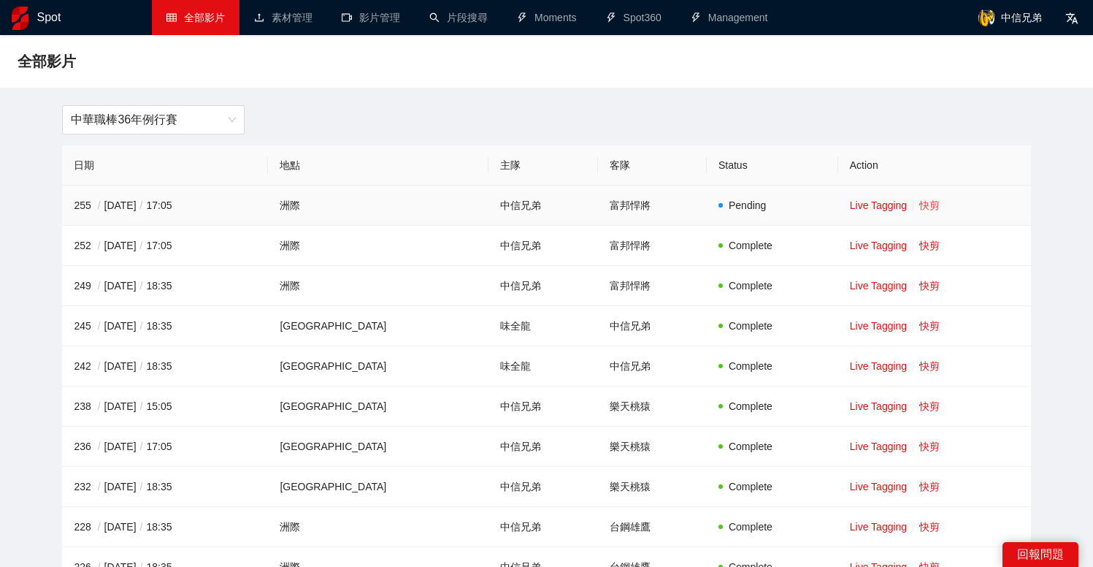
click at [924, 204] on link "快剪" at bounding box center [929, 205] width 20 height 12
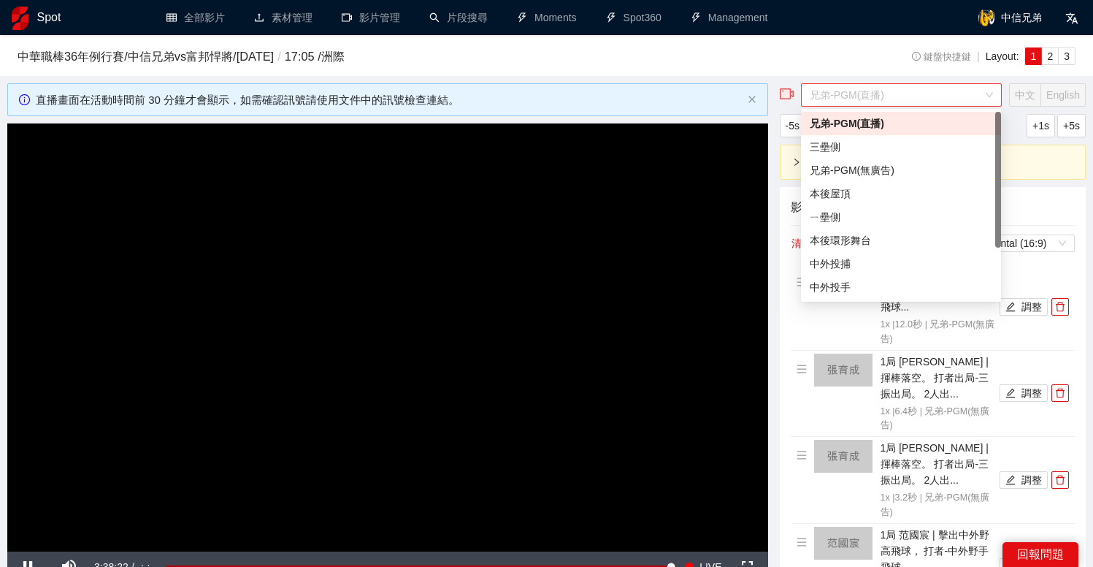
click at [888, 92] on span "兄弟-PGM(直播)" at bounding box center [901, 95] width 183 height 22
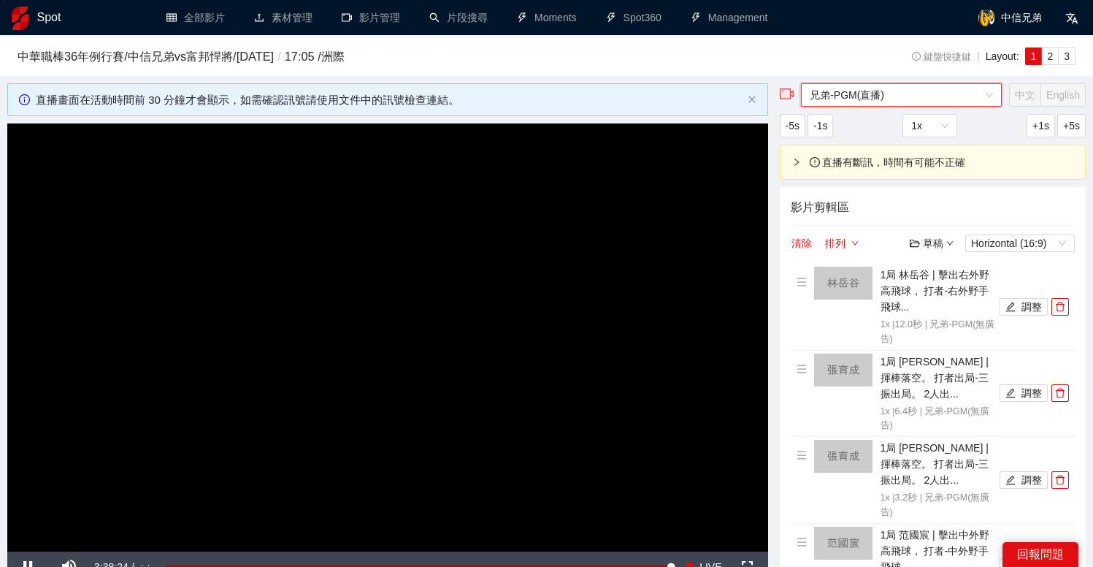
click at [882, 102] on span "兄弟-PGM(直播)" at bounding box center [901, 95] width 183 height 22
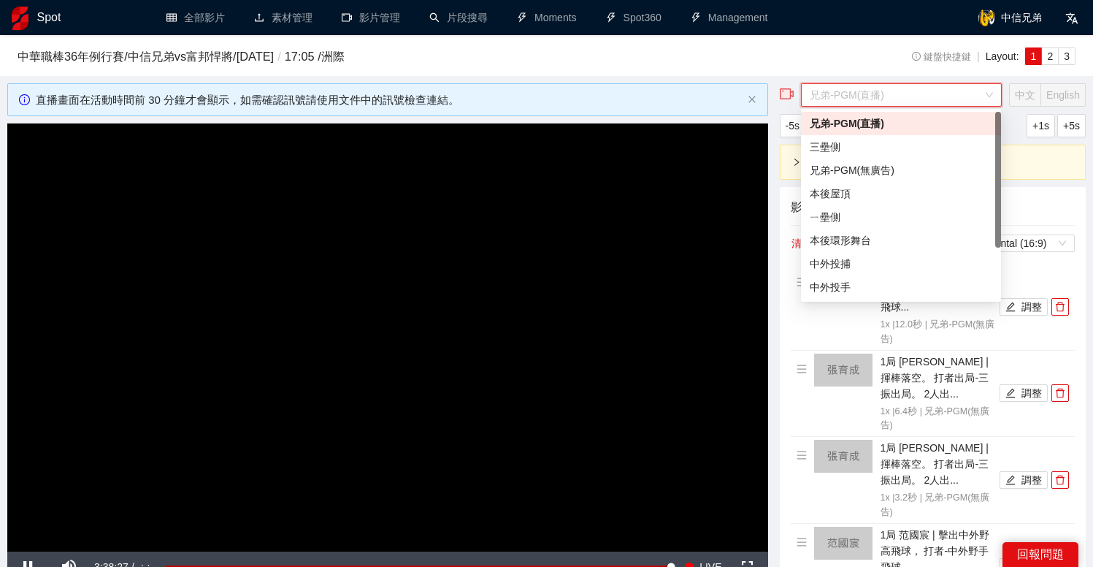
click at [882, 102] on span "兄弟-PGM(直播)" at bounding box center [901, 95] width 183 height 22
click at [871, 168] on div "兄弟-PGM(無廣告)" at bounding box center [901, 170] width 183 height 16
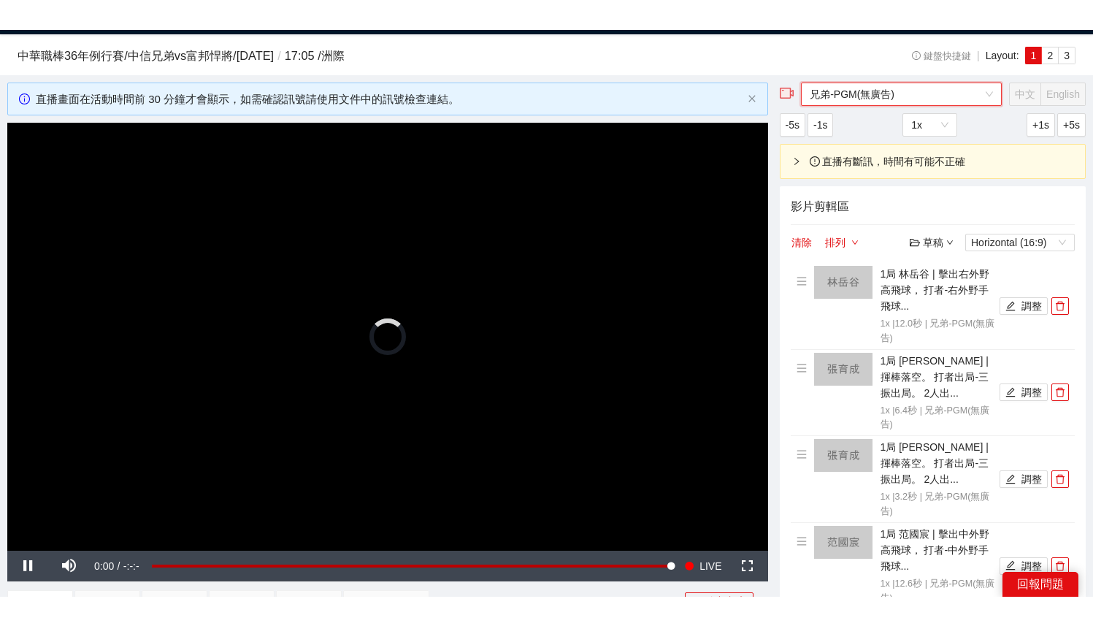
scroll to position [56, 0]
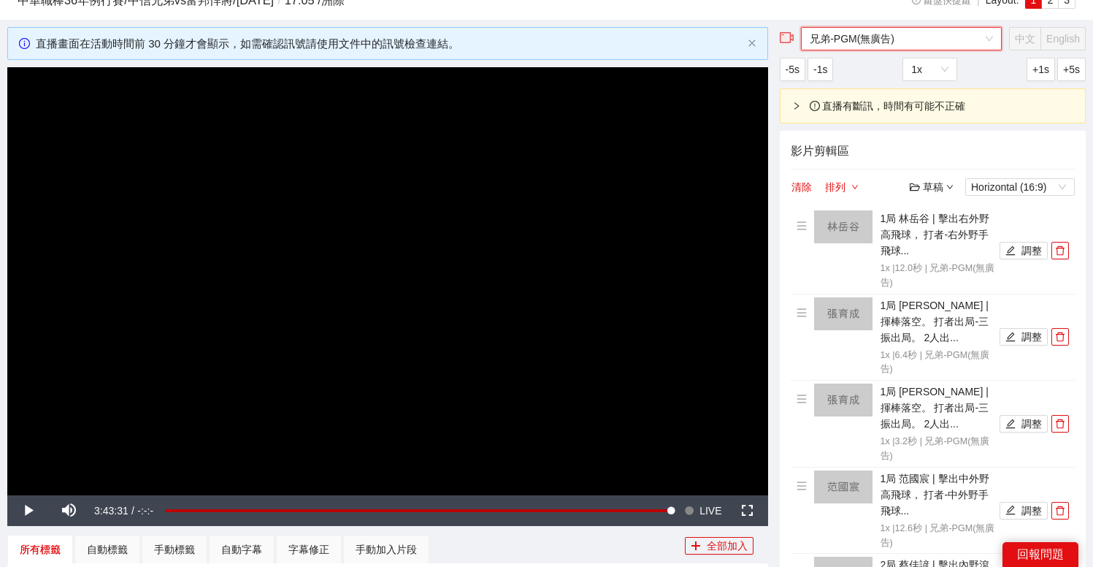
click at [608, 364] on video "Video Player" at bounding box center [387, 281] width 761 height 428
drag, startPoint x: 107, startPoint y: 511, endPoint x: 118, endPoint y: 511, distance: 11.7
click at [107, 511] on div "Volume Level" at bounding box center [100, 510] width 14 height 3
drag, startPoint x: 118, startPoint y: 512, endPoint x: 161, endPoint y: 513, distance: 43.1
click at [161, 513] on div "Pause Mute 100% Current Time 3:43:54 / Duration -:-:- Loaded : 100.00% 0:00:00 …" at bounding box center [387, 510] width 761 height 31
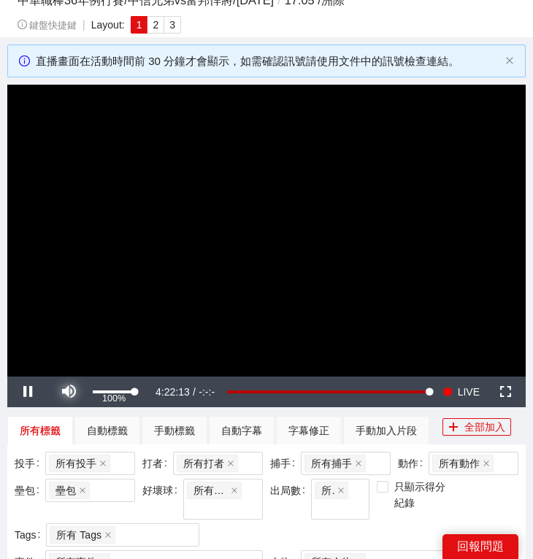
click at [69, 392] on span "Video Player" at bounding box center [69, 392] width 0 height 0
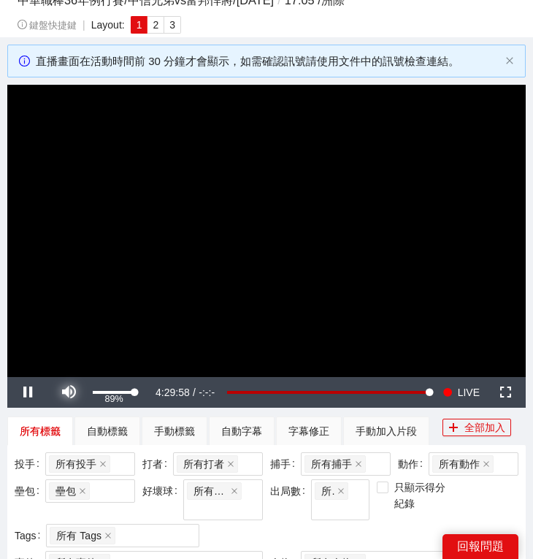
click at [69, 392] on span "Video Player" at bounding box center [69, 392] width 0 height 0
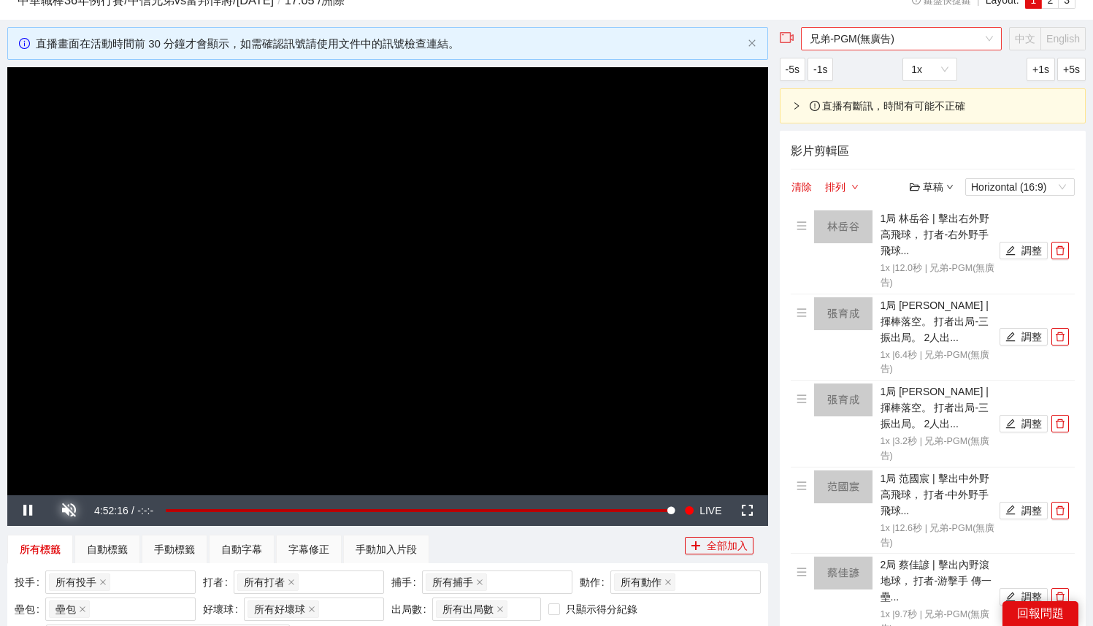
click at [892, 49] on span "兄弟-PGM(無廣告)" at bounding box center [901, 39] width 183 height 22
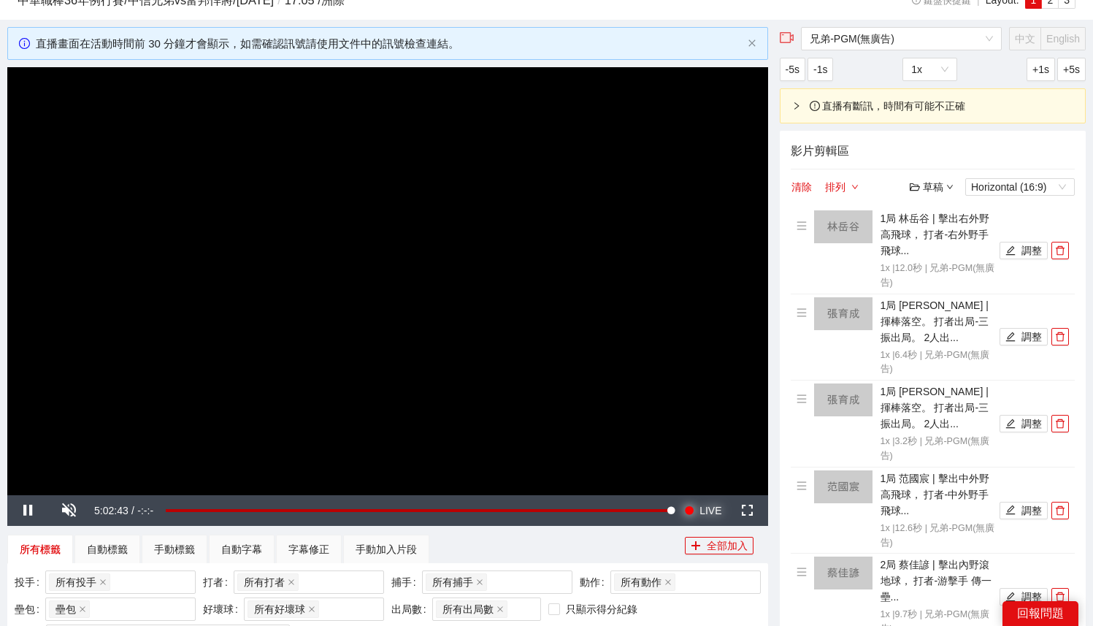
click at [692, 511] on span "Video Player" at bounding box center [689, 510] width 10 height 31
click at [697, 513] on button "Seek to live, currently behind live LIVE" at bounding box center [702, 510] width 47 height 31
click at [589, 548] on div "所有標籤 自動標籤 手動標籤 自動字幕 字幕修正 手動加入片段" at bounding box center [346, 549] width 678 height 29
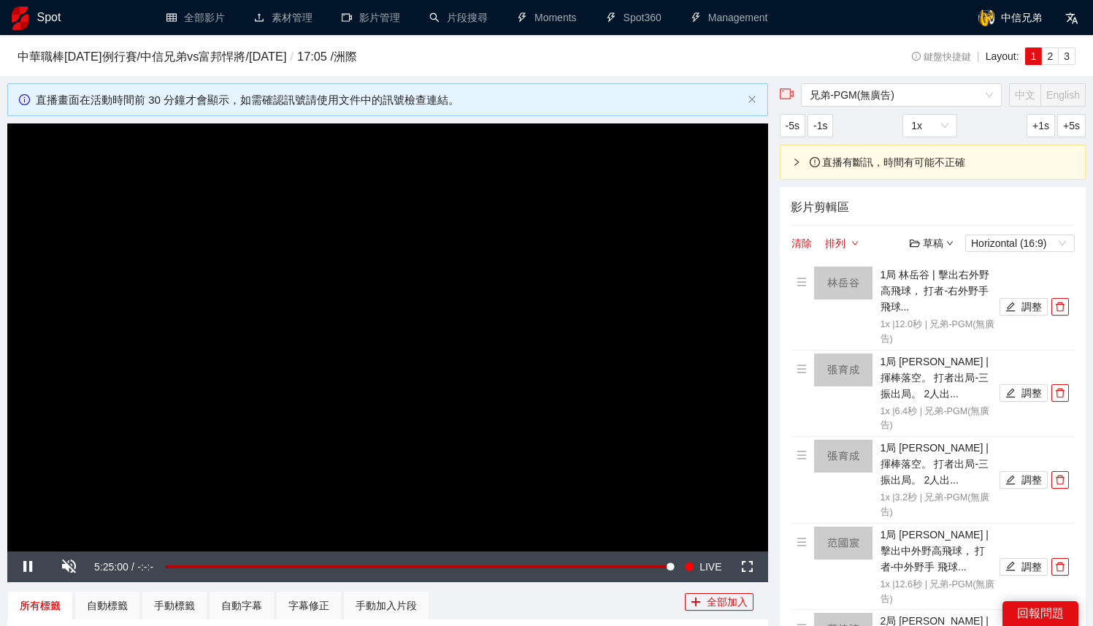
scroll to position [56, 0]
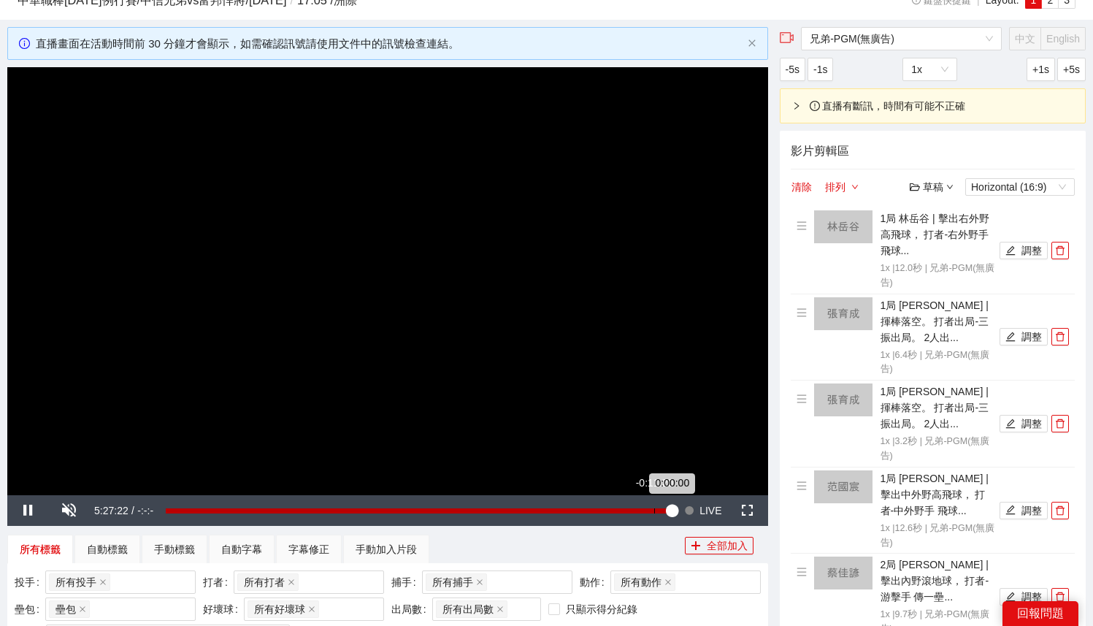
click at [654, 502] on div "Loaded : 100.00% -0:11:20 0:00:00" at bounding box center [418, 510] width 521 height 31
click at [656, 508] on div "-0:09:55" at bounding box center [411, 510] width 491 height 5
click at [657, 508] on div "-0:09:55" at bounding box center [411, 510] width 491 height 5
click at [661, 508] on div "-0:07:06" at bounding box center [413, 510] width 495 height 5
click at [662, 509] on div "-0:06:37" at bounding box center [414, 510] width 496 height 5
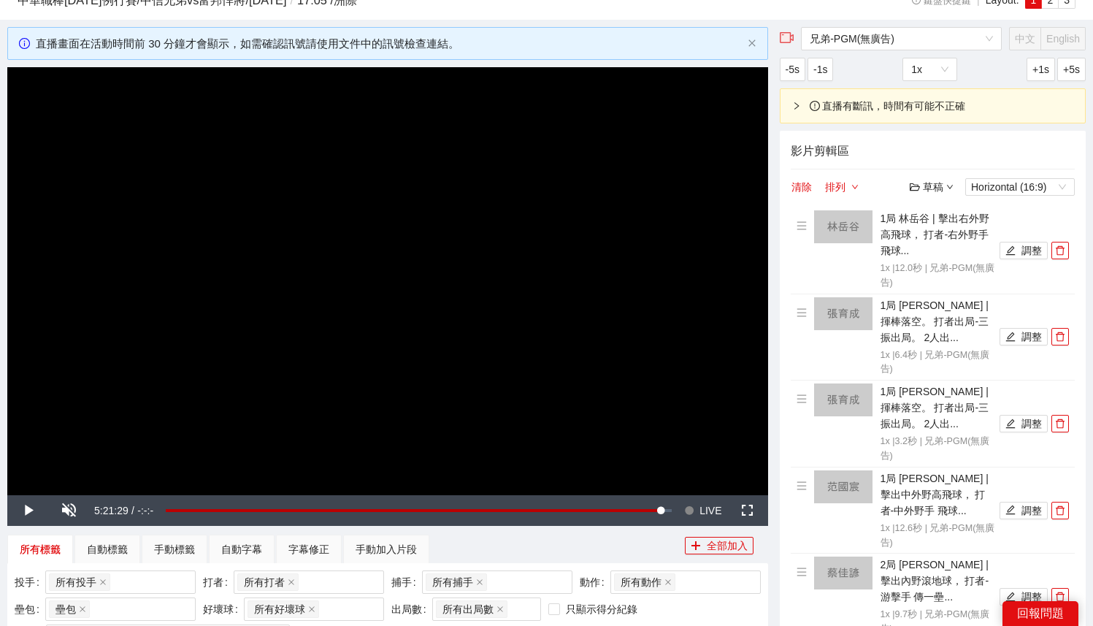
click at [411, 337] on video "Video Player" at bounding box center [387, 281] width 761 height 428
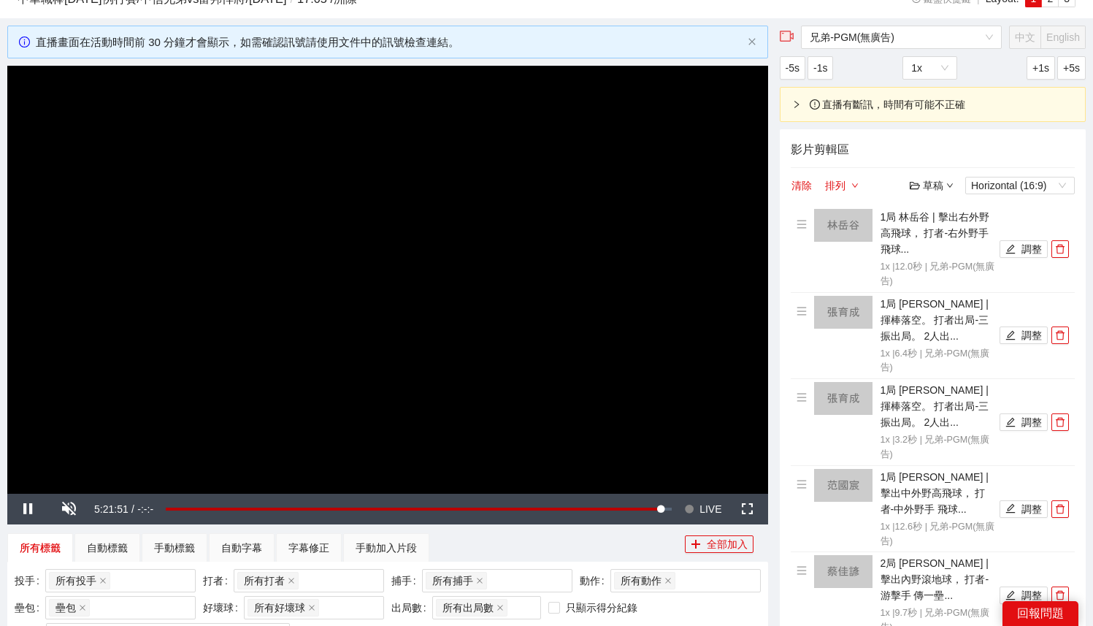
scroll to position [59, 0]
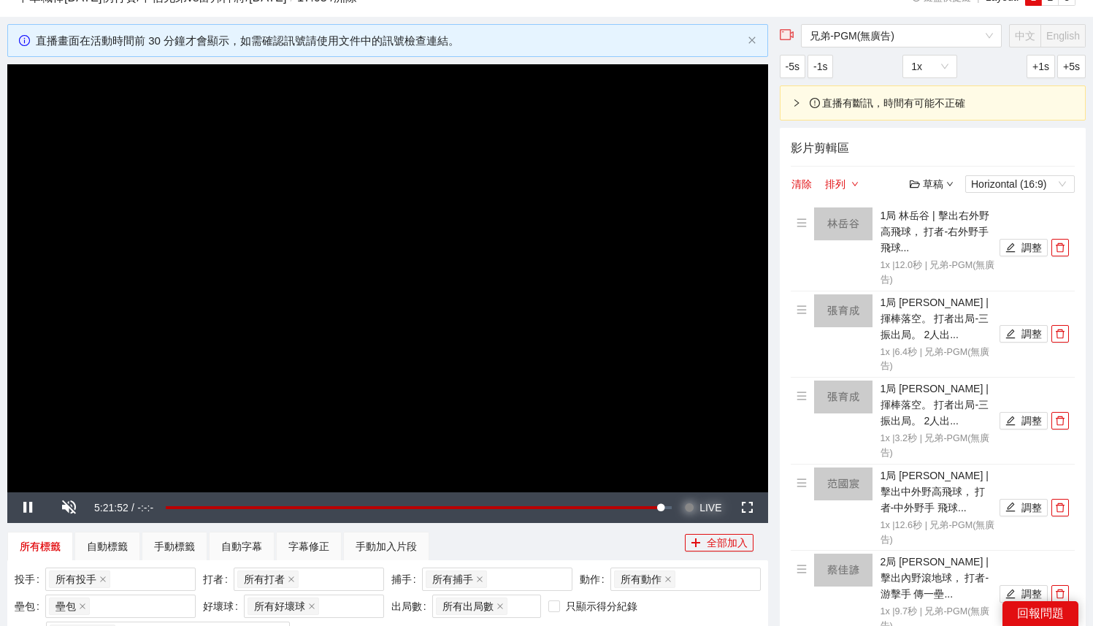
click at [703, 506] on span "LIVE" at bounding box center [711, 507] width 22 height 31
click at [556, 399] on video "Video Player" at bounding box center [387, 278] width 761 height 428
